Goal: Task Accomplishment & Management: Use online tool/utility

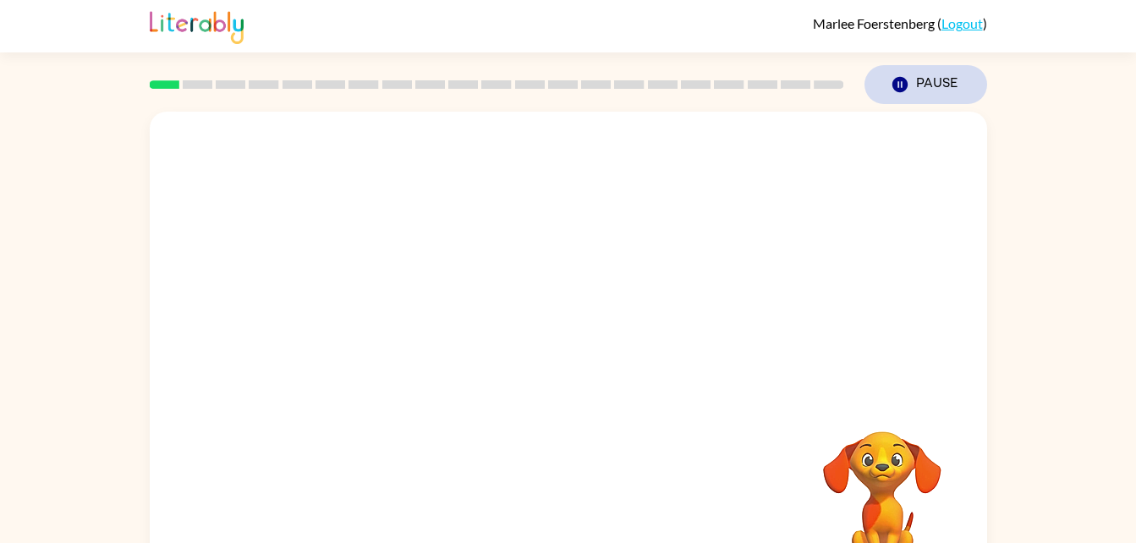
click at [949, 92] on button "Pause Pause" at bounding box center [925, 84] width 123 height 39
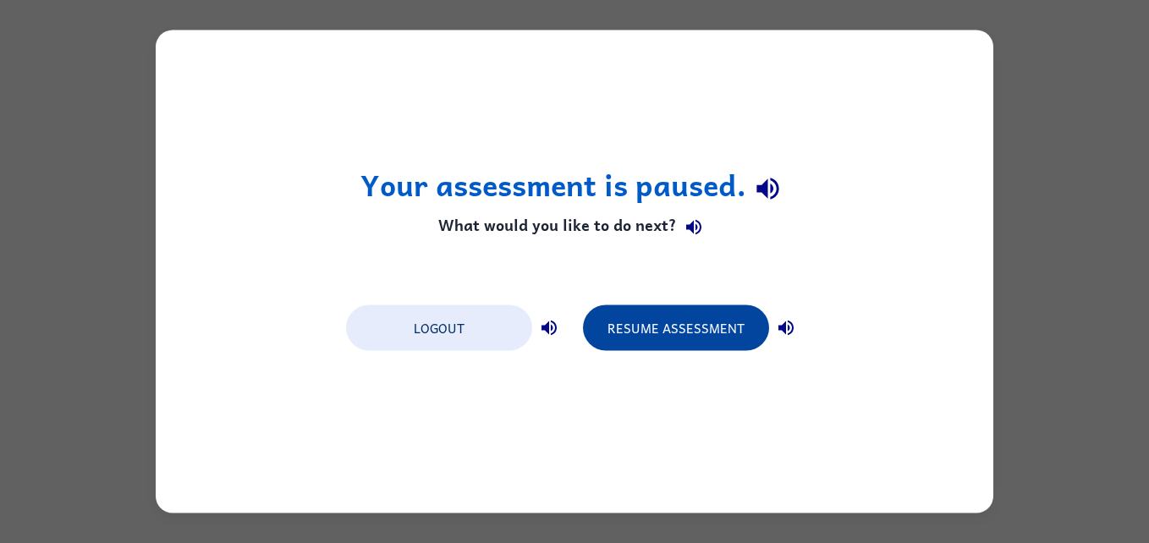
click at [653, 321] on button "Resume Assessment" at bounding box center [676, 328] width 186 height 46
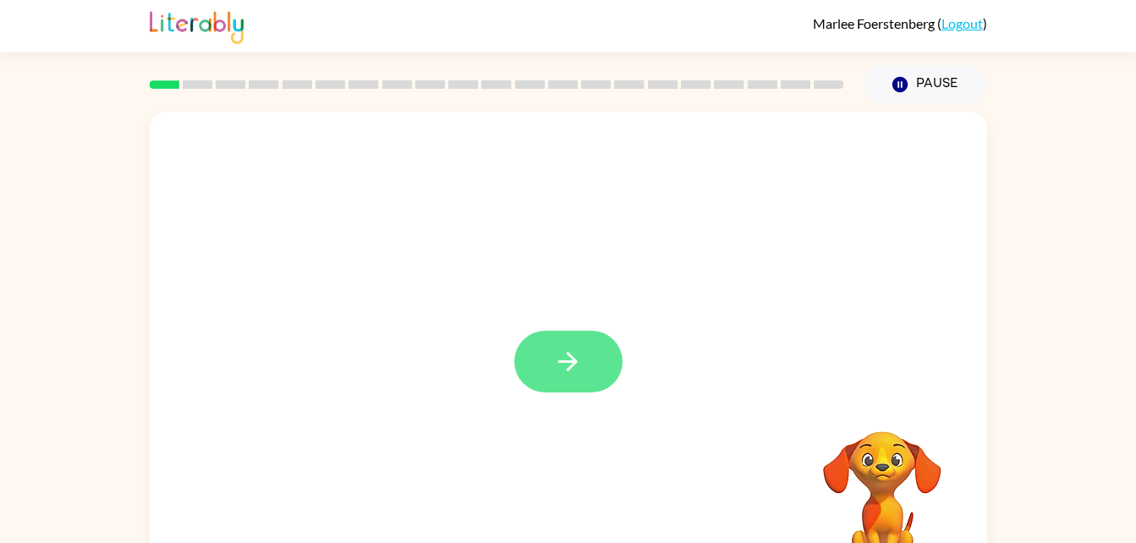
click at [599, 360] on button "button" at bounding box center [568, 362] width 108 height 62
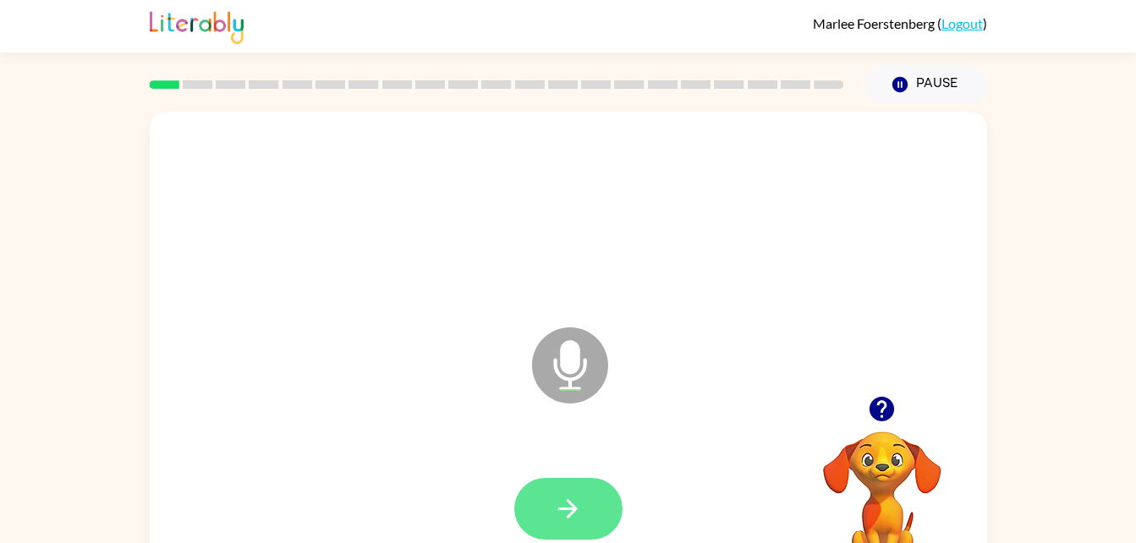
click at [589, 513] on button "button" at bounding box center [568, 509] width 108 height 62
click at [578, 526] on button "button" at bounding box center [568, 509] width 108 height 62
click at [576, 531] on div at bounding box center [569, 509] width 804 height 139
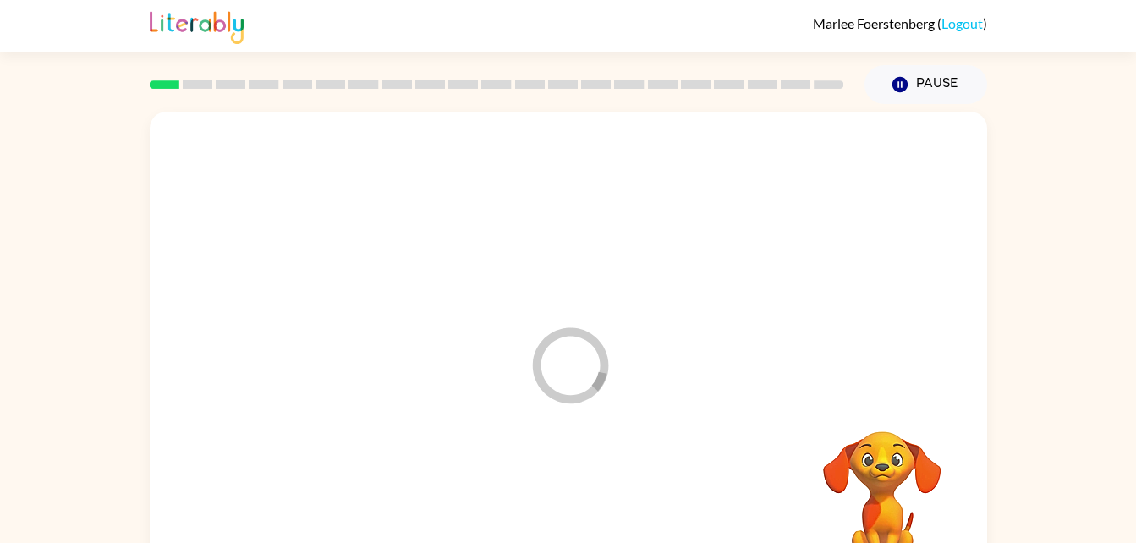
click at [576, 529] on div at bounding box center [569, 509] width 804 height 139
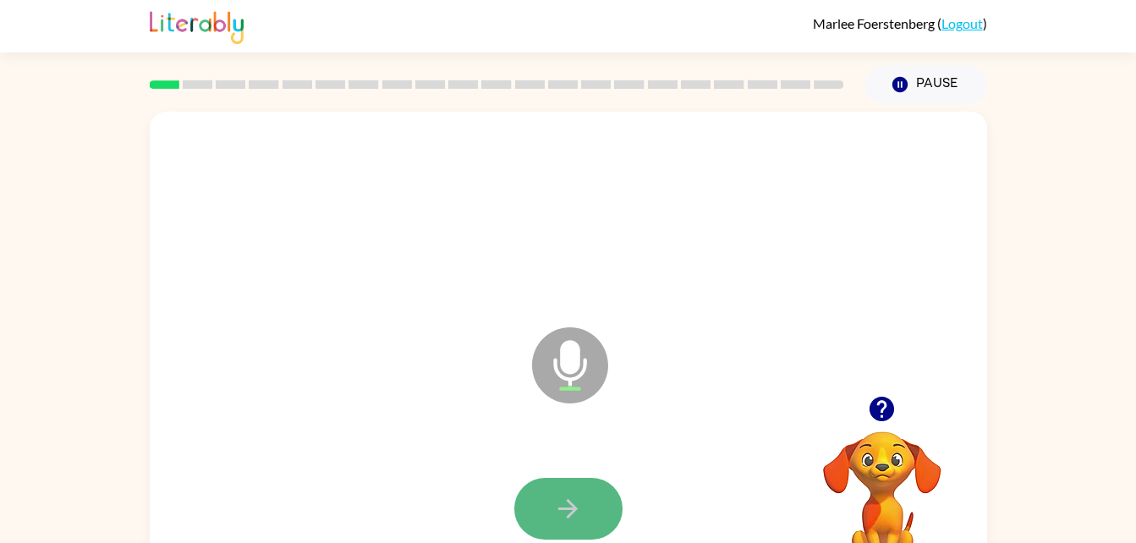
click at [579, 507] on icon "button" at bounding box center [568, 509] width 30 height 30
click at [565, 505] on icon "button" at bounding box center [568, 509] width 30 height 30
click at [551, 519] on button "button" at bounding box center [568, 509] width 108 height 62
click at [587, 524] on button "button" at bounding box center [568, 509] width 108 height 62
click at [533, 502] on button "button" at bounding box center [568, 509] width 108 height 62
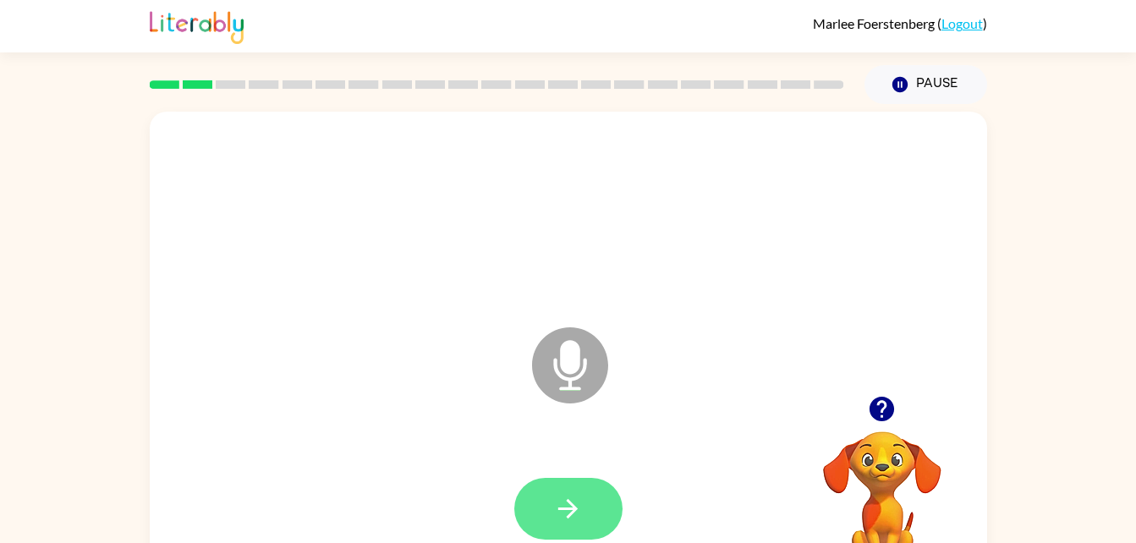
click at [553, 523] on icon "button" at bounding box center [568, 509] width 30 height 30
click at [513, 540] on div at bounding box center [569, 509] width 804 height 139
click at [575, 499] on icon "button" at bounding box center [568, 509] width 30 height 30
click at [560, 513] on icon "button" at bounding box center [568, 509] width 30 height 30
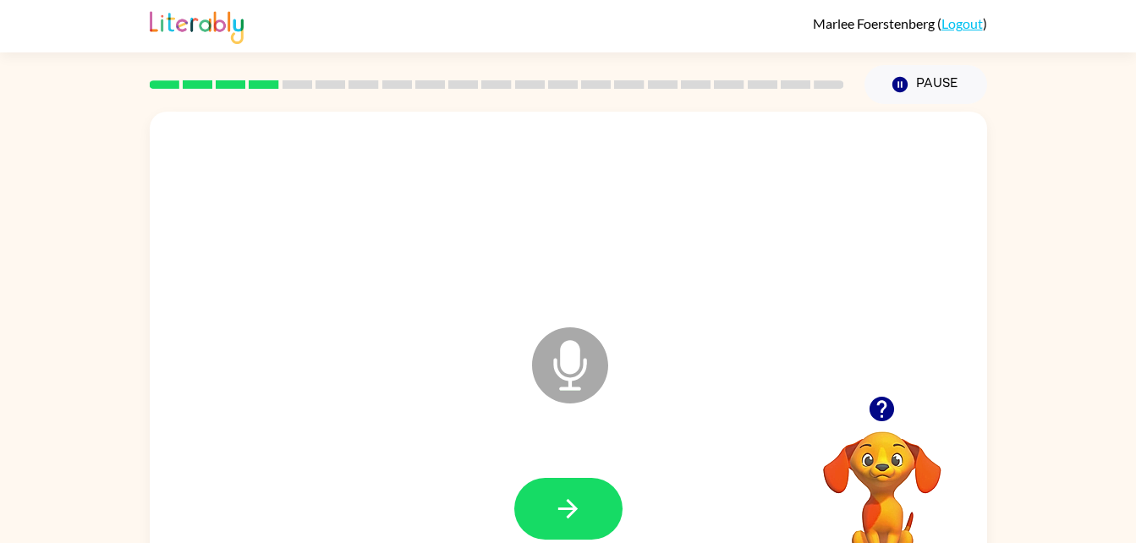
click at [309, 370] on div "Microphone The Microphone is here when it is your turn to talk" at bounding box center [568, 353] width 837 height 483
click at [575, 434] on icon "Microphone The Microphone is here when it is your turn to talk" at bounding box center [655, 386] width 254 height 127
click at [584, 508] on button "button" at bounding box center [568, 509] width 108 height 62
click at [572, 517] on div at bounding box center [569, 509] width 804 height 139
click at [577, 502] on icon "button" at bounding box center [568, 509] width 30 height 30
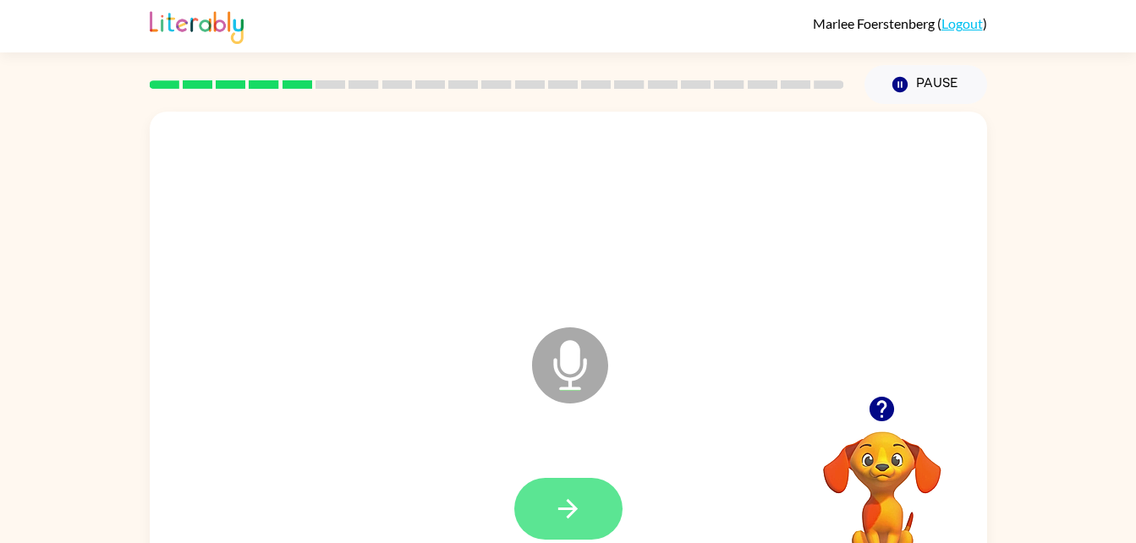
click at [578, 538] on button "button" at bounding box center [568, 509] width 108 height 62
click at [580, 491] on button "button" at bounding box center [568, 509] width 108 height 62
click at [533, 513] on button "button" at bounding box center [568, 509] width 108 height 62
click at [573, 516] on icon "button" at bounding box center [568, 509] width 30 height 30
click at [579, 523] on icon "button" at bounding box center [568, 509] width 30 height 30
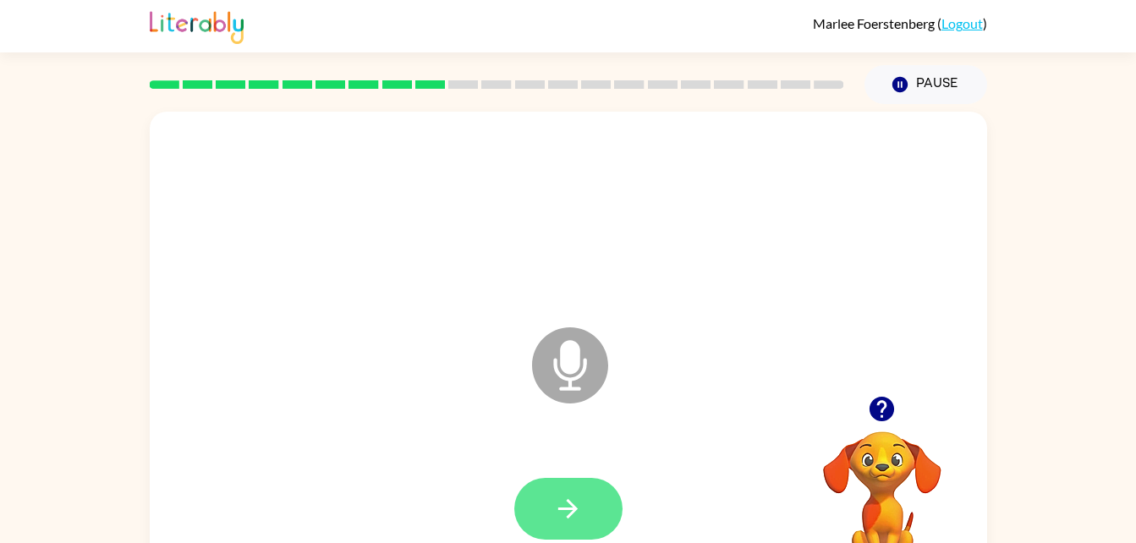
click at [591, 533] on button "button" at bounding box center [568, 509] width 108 height 62
click at [552, 512] on button "button" at bounding box center [568, 509] width 108 height 62
click at [573, 483] on button "button" at bounding box center [568, 509] width 108 height 62
click at [595, 498] on button "button" at bounding box center [568, 509] width 108 height 62
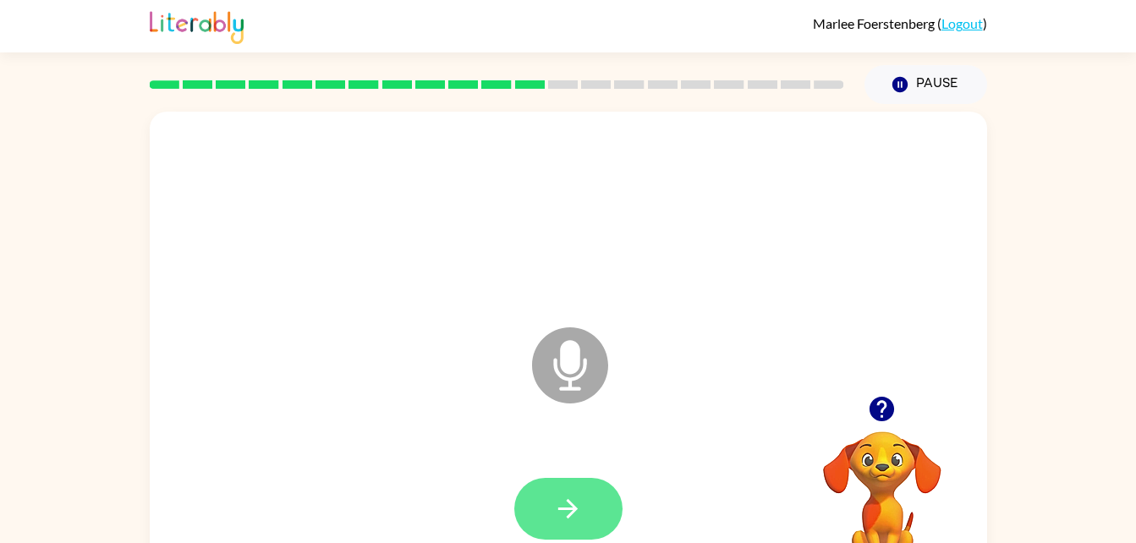
click at [559, 526] on button "button" at bounding box center [568, 509] width 108 height 62
click at [610, 493] on button "button" at bounding box center [568, 509] width 108 height 62
click at [569, 502] on icon "button" at bounding box center [567, 508] width 19 height 19
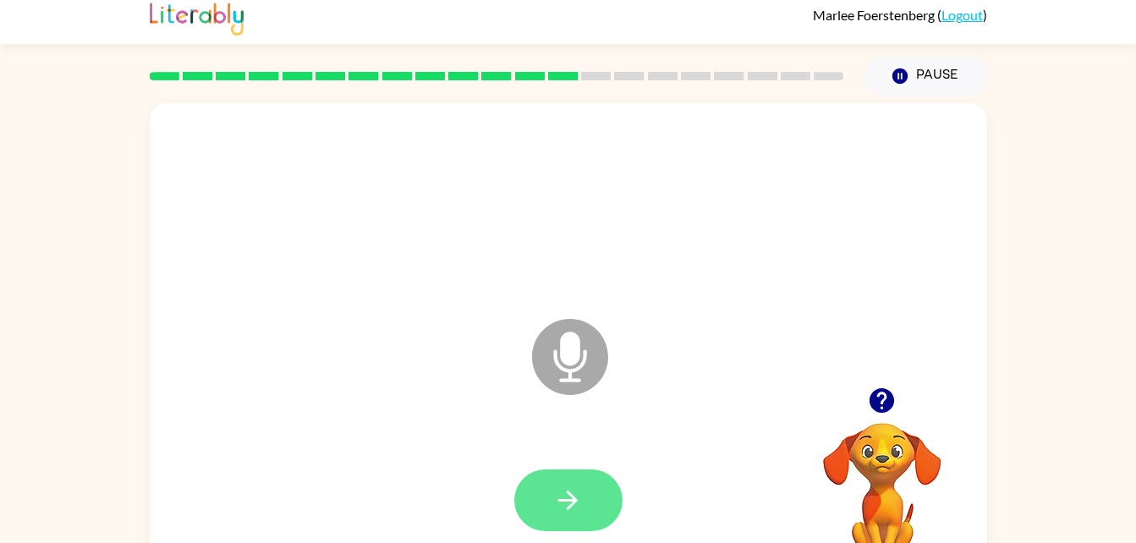
click at [572, 510] on icon "button" at bounding box center [568, 501] width 30 height 30
click at [540, 518] on button "button" at bounding box center [568, 500] width 108 height 62
click at [594, 505] on button "button" at bounding box center [568, 500] width 108 height 62
click at [586, 490] on button "button" at bounding box center [568, 500] width 108 height 62
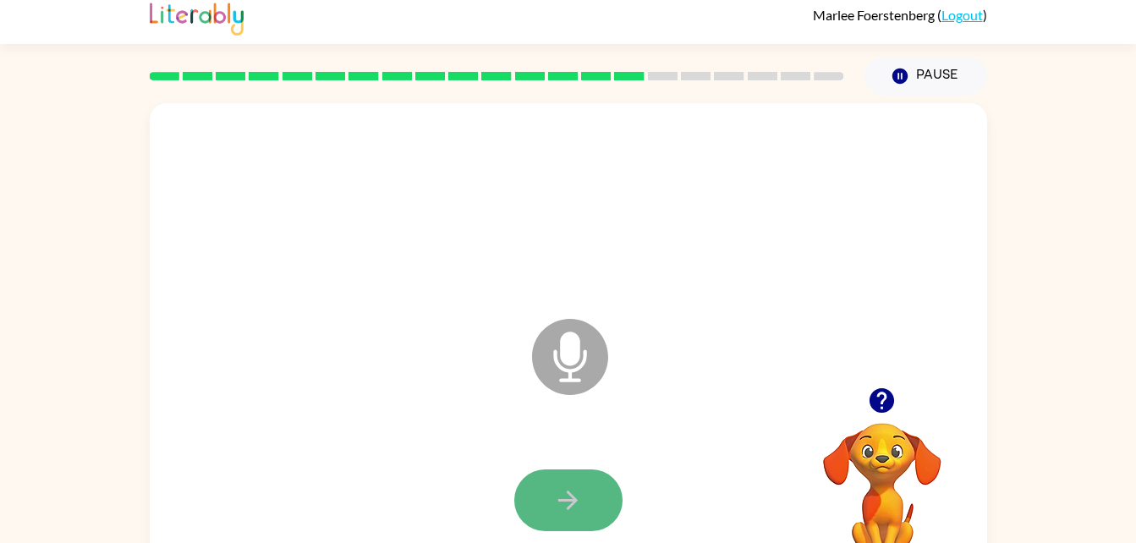
click at [584, 483] on button "button" at bounding box center [568, 500] width 108 height 62
click at [573, 466] on div at bounding box center [569, 500] width 804 height 139
click at [577, 486] on icon "button" at bounding box center [568, 501] width 30 height 30
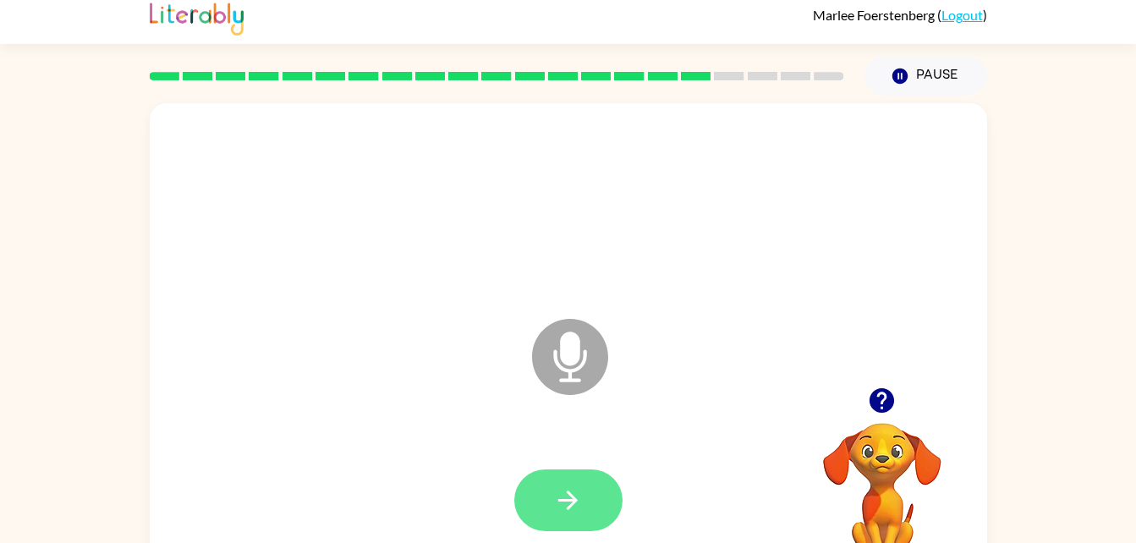
click at [558, 527] on button "button" at bounding box center [568, 500] width 108 height 62
click at [564, 496] on icon "button" at bounding box center [568, 501] width 30 height 30
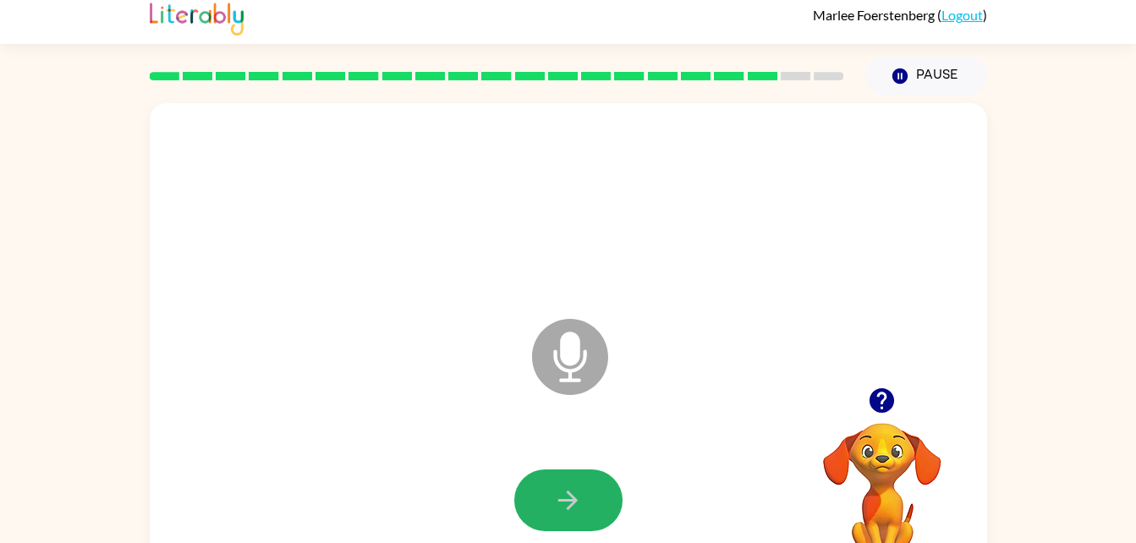
click at [564, 496] on icon "button" at bounding box center [568, 501] width 30 height 30
